Goal: Information Seeking & Learning: Check status

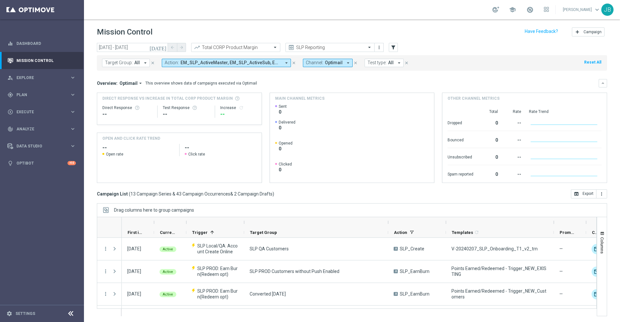
scroll to position [232, 0]
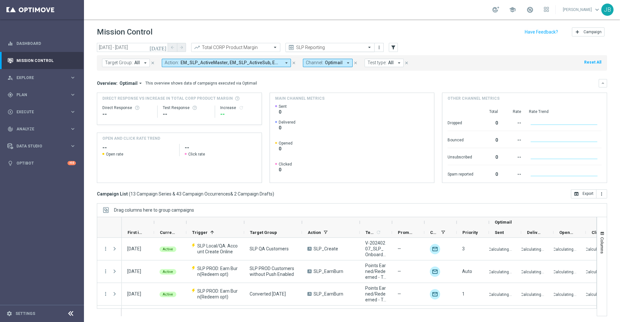
click at [324, 48] on input "text" at bounding box center [323, 47] width 69 height 5
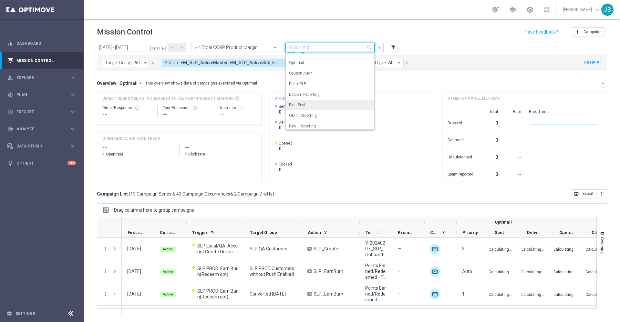
scroll to position [24, 0]
click at [306, 119] on label "OMNI Reporting" at bounding box center [303, 117] width 28 height 5
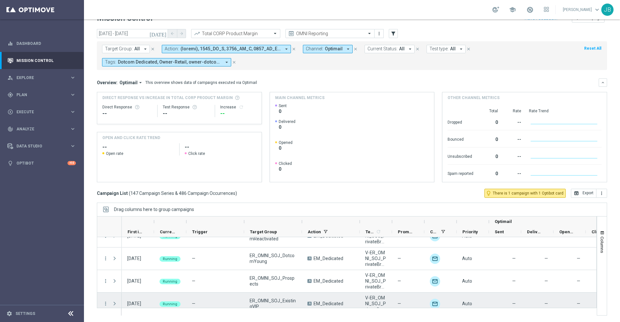
scroll to position [1401, 0]
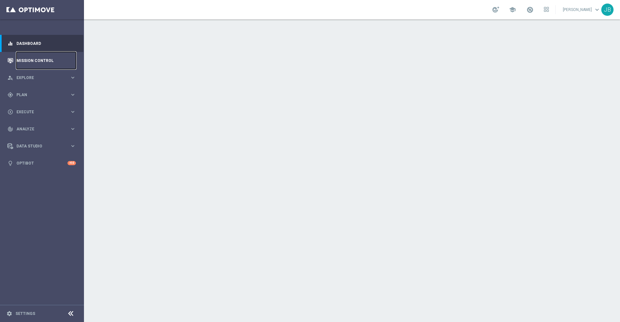
click at [35, 64] on link "Mission Control" at bounding box center [45, 60] width 59 height 17
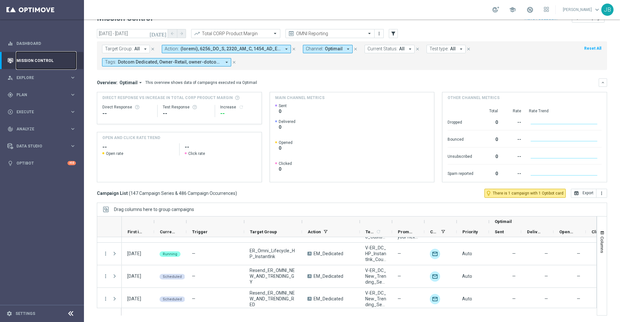
scroll to position [3250, 0]
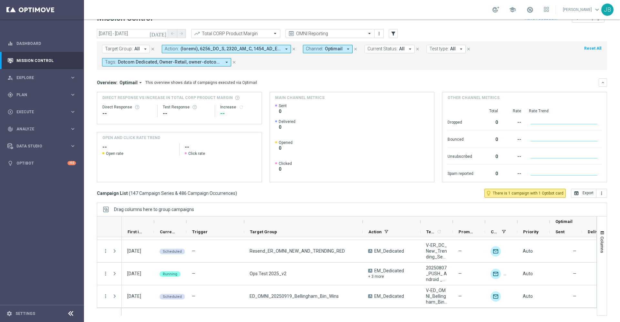
drag, startPoint x: 302, startPoint y: 220, endPoint x: 363, endPoint y: 222, distance: 60.7
click at [363, 222] on div at bounding box center [362, 222] width 3 height 10
click at [324, 33] on input "text" at bounding box center [323, 33] width 69 height 5
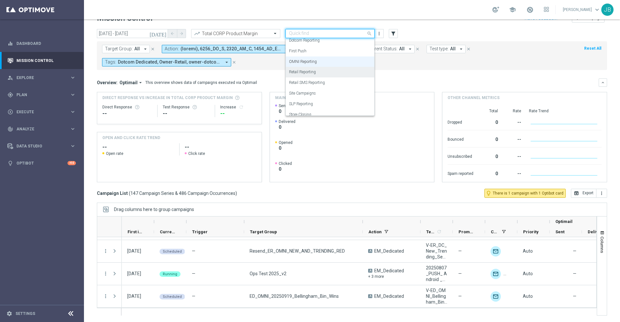
scroll to position [66, 0]
click at [301, 50] on label "First Push" at bounding box center [297, 51] width 17 height 5
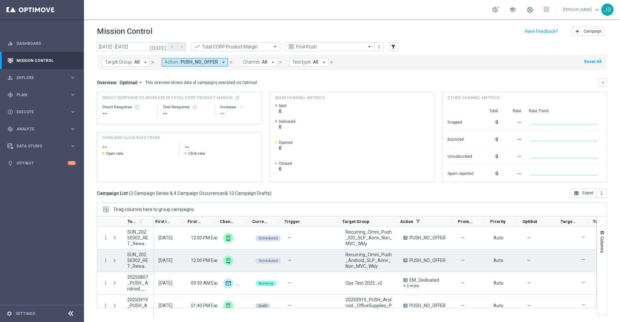
scroll to position [0, 0]
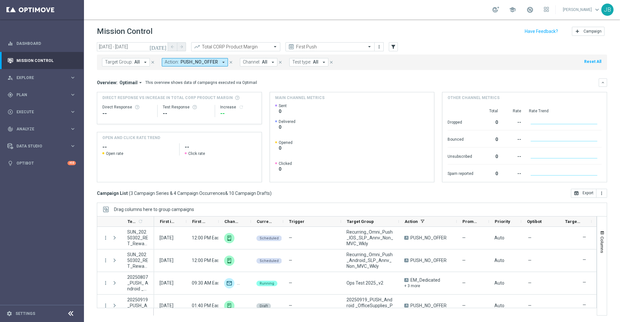
click at [163, 46] on icon "[DATE]" at bounding box center [157, 47] width 17 height 6
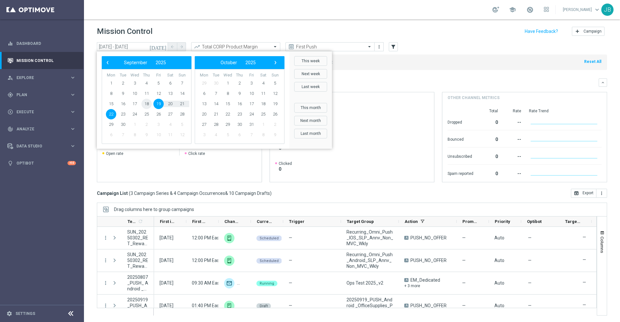
click at [149, 105] on span "18" at bounding box center [146, 104] width 10 height 10
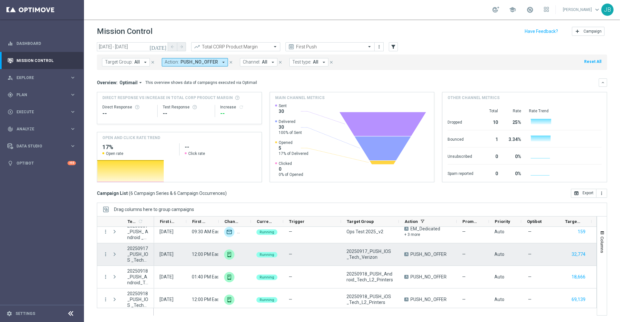
scroll to position [55, 0]
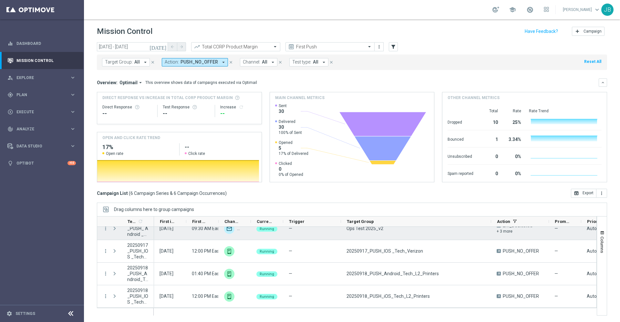
drag, startPoint x: 398, startPoint y: 221, endPoint x: 497, endPoint y: 236, distance: 99.6
click at [497, 236] on div "Templates 1 refresh" at bounding box center [347, 265] width 500 height 99
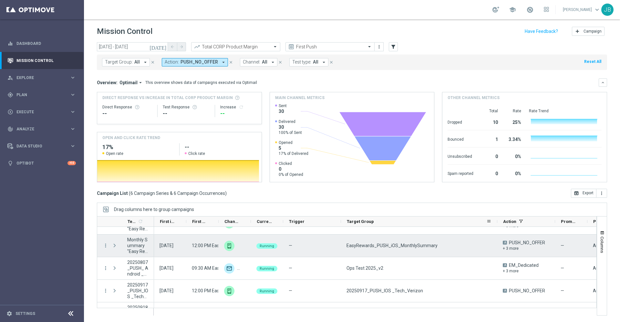
scroll to position [0, 0]
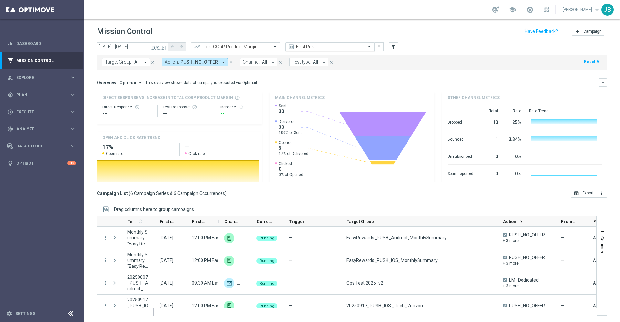
click at [297, 47] on input "text" at bounding box center [323, 46] width 69 height 5
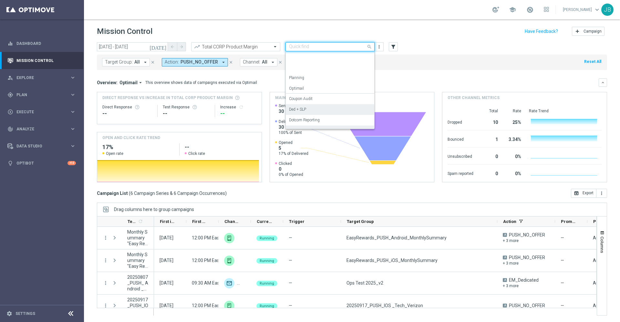
scroll to position [72, 0]
click at [310, 115] on label "SLP Reporting" at bounding box center [301, 111] width 24 height 5
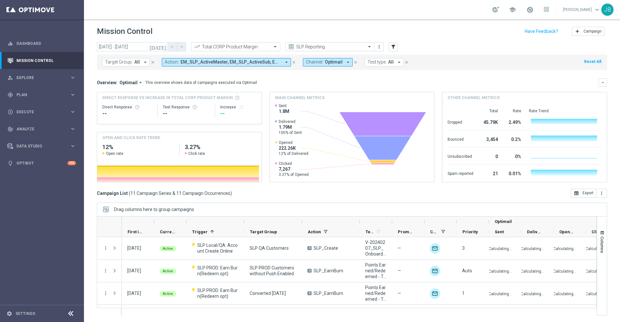
scroll to position [178, 0]
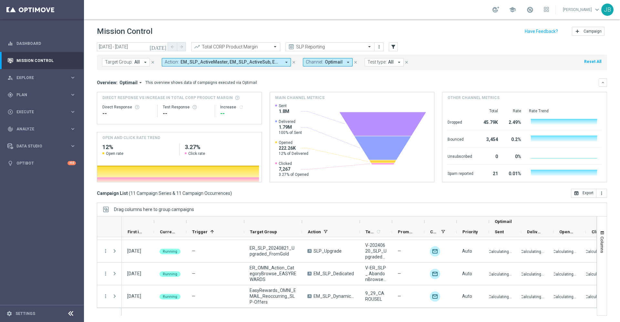
click at [162, 46] on icon "[DATE]" at bounding box center [157, 47] width 17 height 6
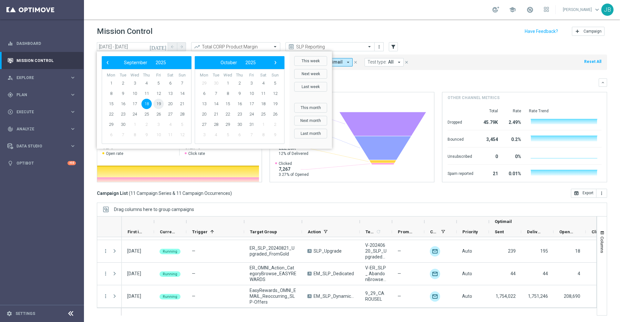
click at [158, 105] on span "19" at bounding box center [158, 104] width 10 height 10
click at [112, 113] on span "22" at bounding box center [111, 114] width 10 height 10
type input "[DATE] - [DATE]"
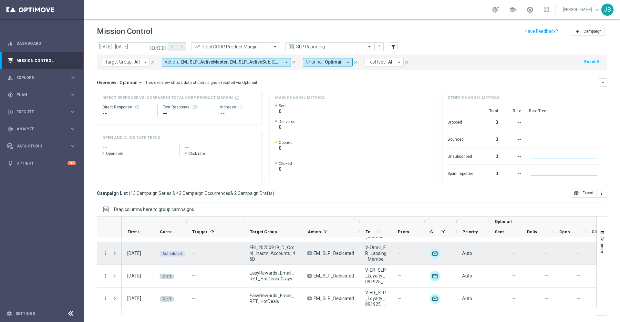
scroll to position [268, 0]
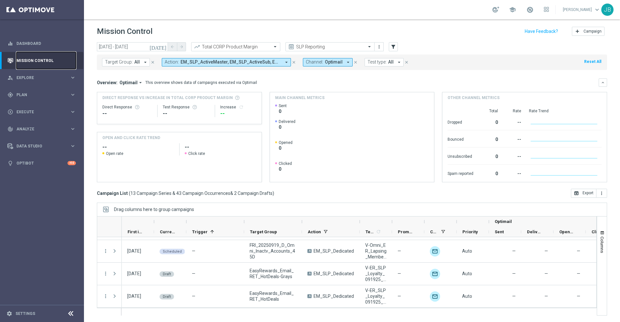
click at [32, 62] on link "Mission Control" at bounding box center [45, 60] width 59 height 17
click at [33, 48] on link "Dashboard" at bounding box center [45, 43] width 59 height 17
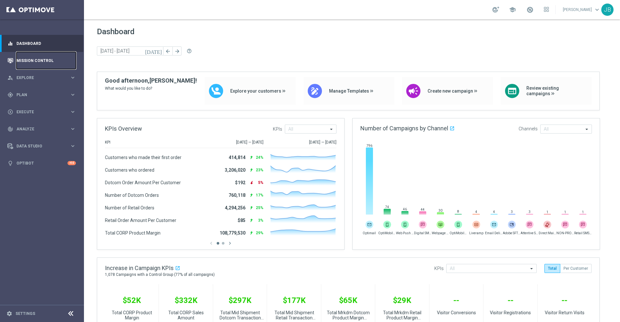
click at [38, 64] on link "Mission Control" at bounding box center [45, 60] width 59 height 17
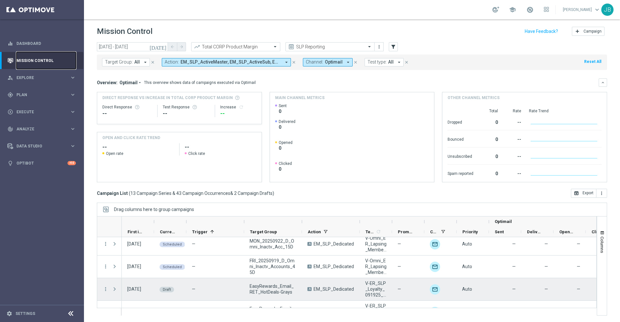
scroll to position [246, 0]
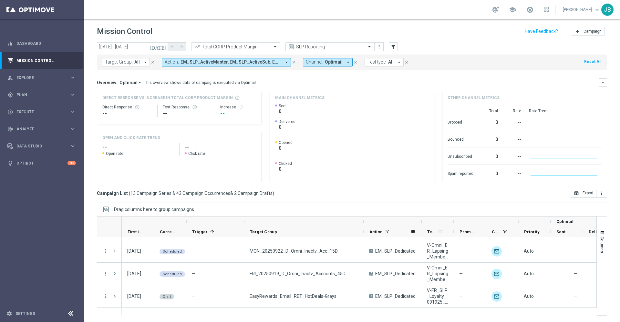
drag, startPoint x: 302, startPoint y: 219, endPoint x: 363, endPoint y: 230, distance: 62.2
click at [363, 230] on div "Optimail First in Range" at bounding box center [418, 227] width 592 height 21
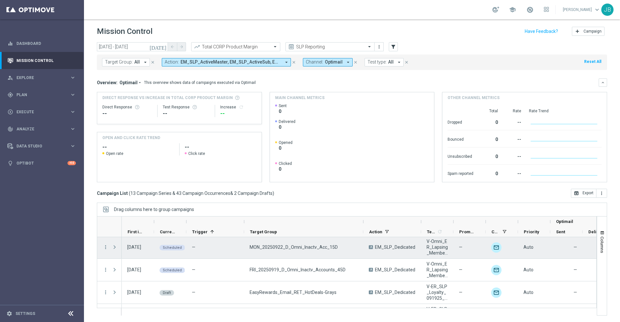
scroll to position [236, 0]
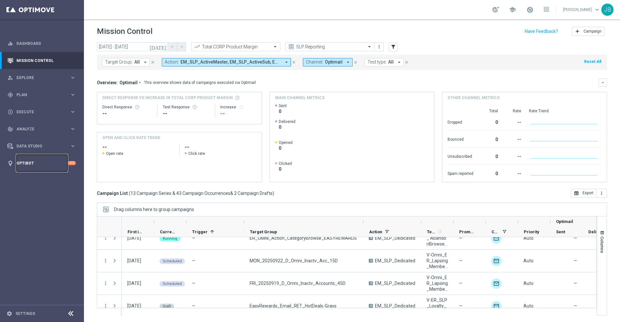
click at [46, 161] on link "Optibot" at bounding box center [41, 163] width 51 height 17
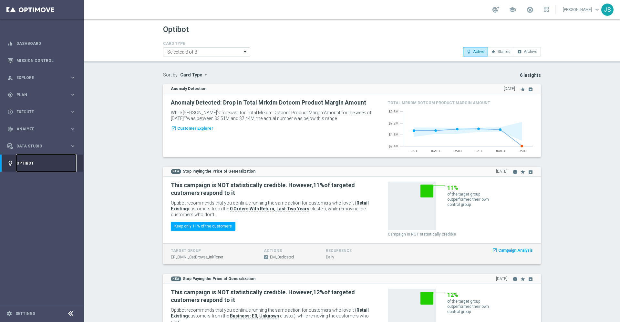
scroll to position [2, 0]
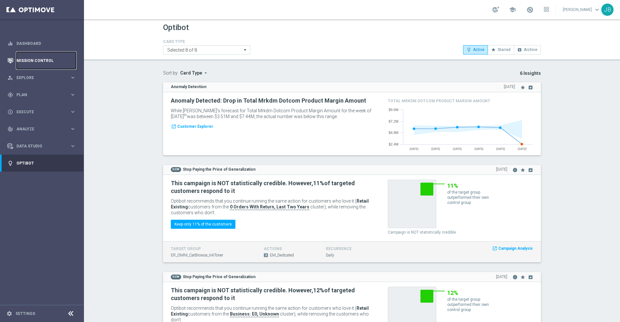
click at [52, 59] on link "Mission Control" at bounding box center [45, 60] width 59 height 17
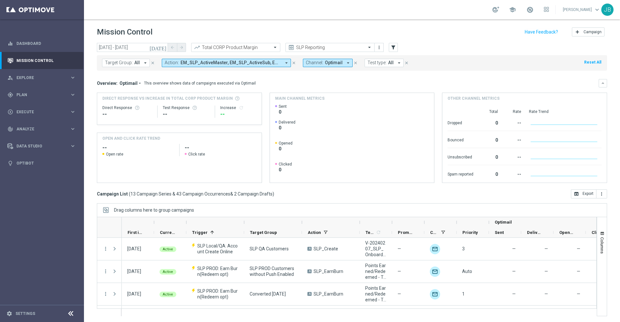
click at [164, 48] on icon "[DATE]" at bounding box center [157, 48] width 17 height 6
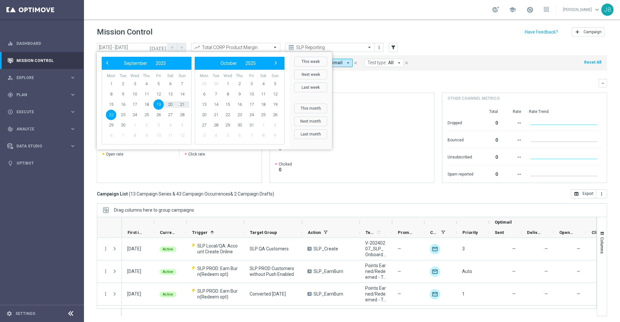
click at [160, 105] on span "19" at bounding box center [158, 104] width 10 height 10
type input "19 Sep 2025 - 19 Sep 2025"
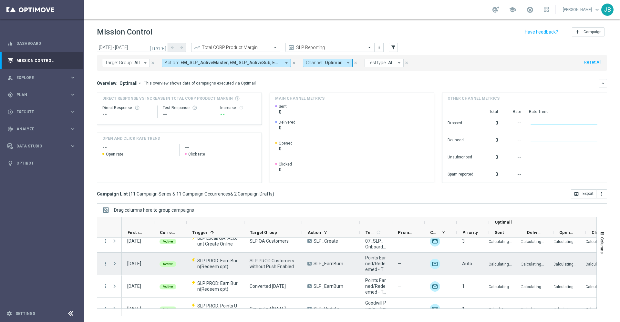
scroll to position [10, 0]
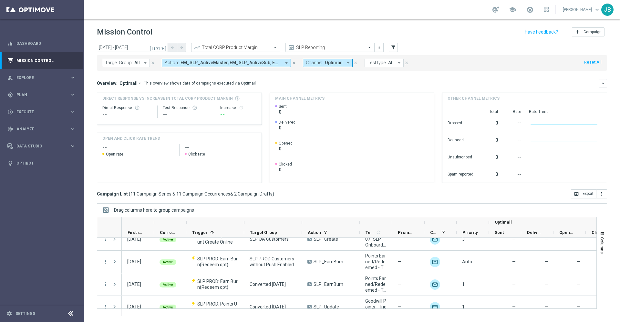
click at [329, 46] on input "text" at bounding box center [323, 47] width 69 height 5
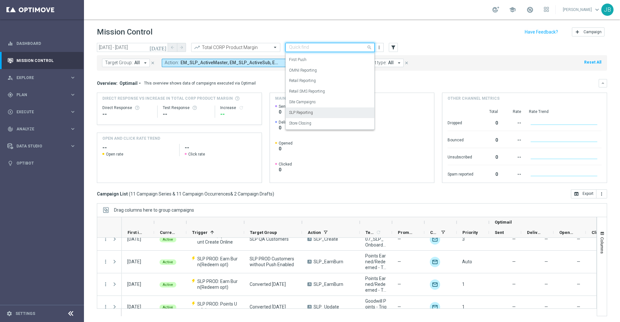
scroll to position [1, 0]
click at [309, 100] on label "Site Campaigns" at bounding box center [302, 101] width 27 height 5
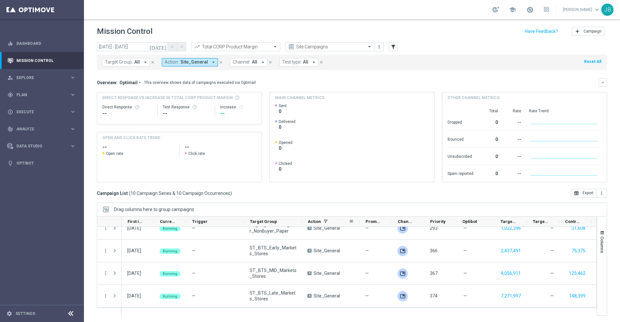
click at [302, 220] on div "Action" at bounding box center [331, 222] width 58 height 10
